Goal: Register for event/course

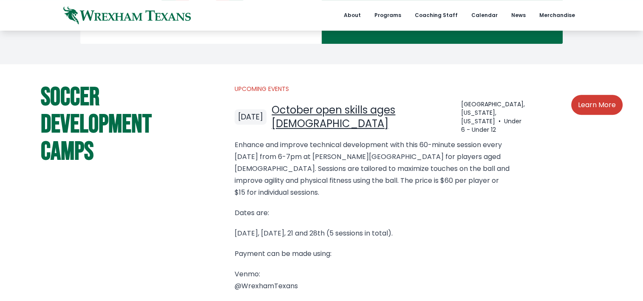
scroll to position [515, 0]
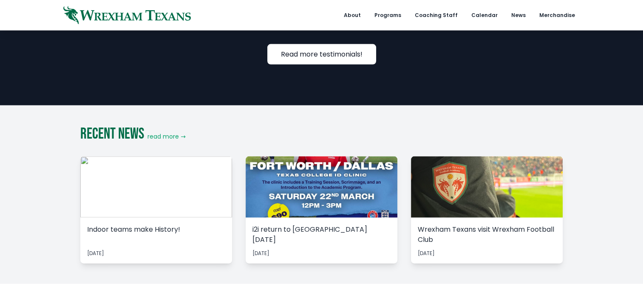
scroll to position [1720, 0]
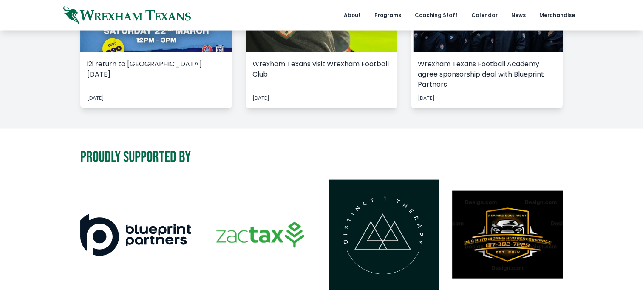
scroll to position [1843, 0]
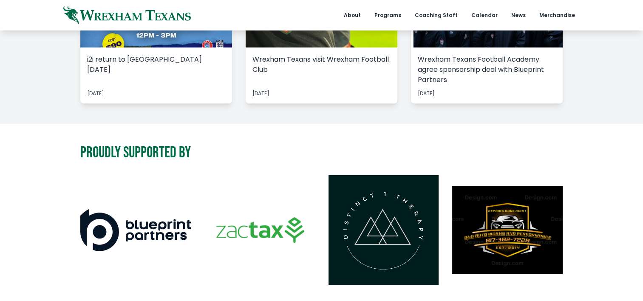
click at [520, 186] on img at bounding box center [507, 230] width 110 height 88
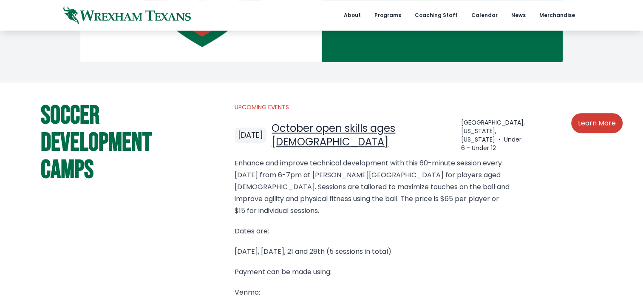
scroll to position [512, 0]
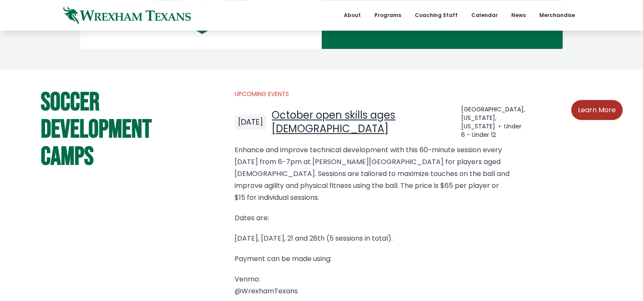
click at [605, 110] on link "Learn More" at bounding box center [596, 110] width 51 height 20
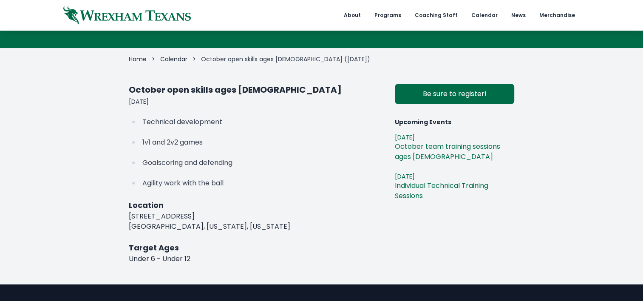
scroll to position [72, 0]
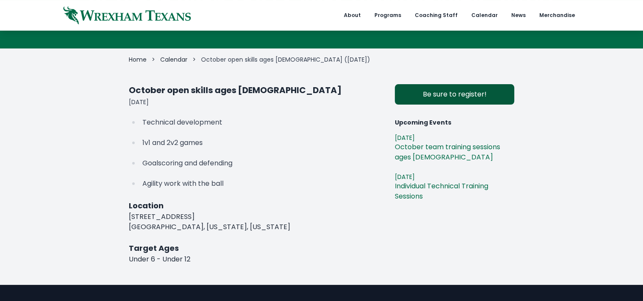
click at [467, 91] on link "Be sure to register!" at bounding box center [454, 94] width 119 height 20
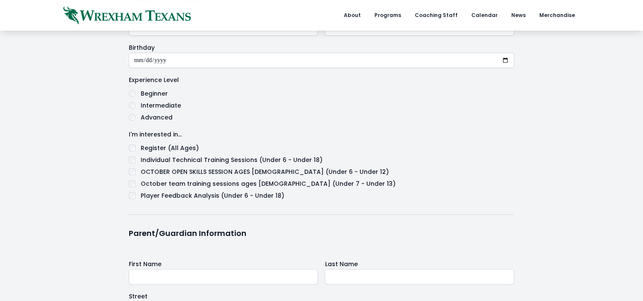
scroll to position [162, 0]
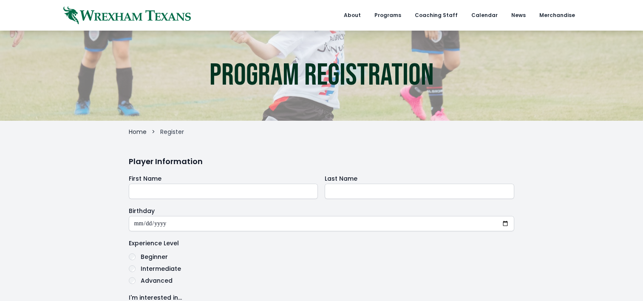
scroll to position [163, 0]
